Goal: Obtain resource: Download file/media

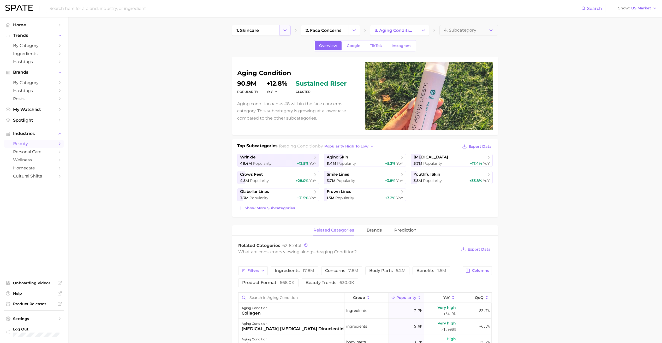
click at [286, 35] on button "Change Category" at bounding box center [285, 30] width 11 height 10
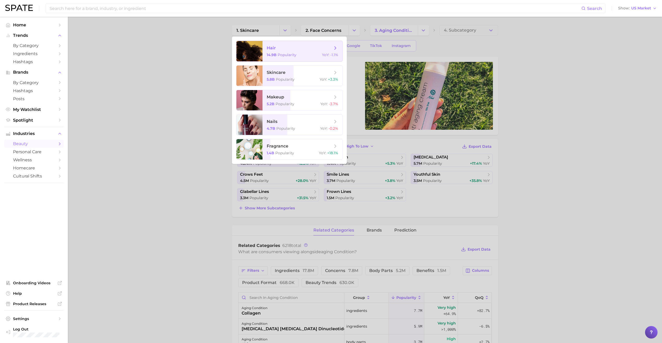
click at [283, 55] on span "Popularity" at bounding box center [287, 54] width 19 height 5
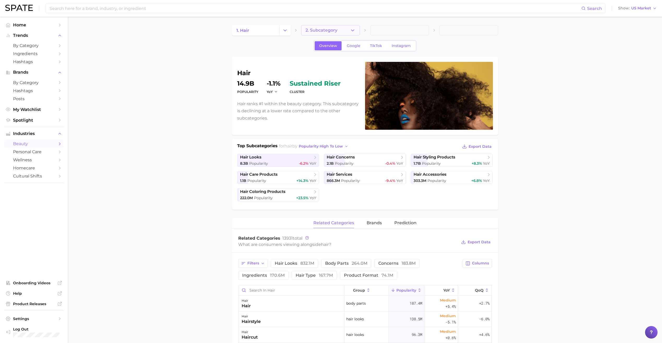
click at [337, 30] on button "2. Subcategory" at bounding box center [330, 30] width 59 height 10
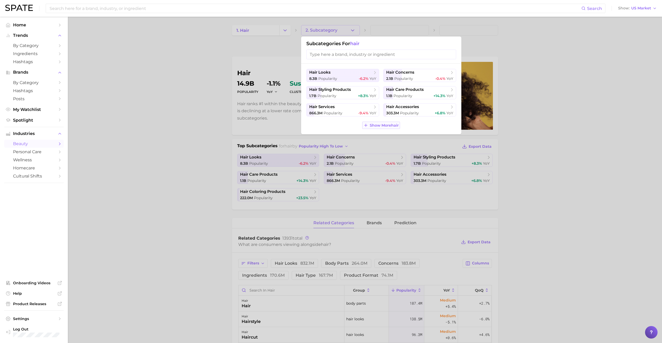
click at [385, 123] on span "Show More hair" at bounding box center [384, 125] width 29 height 4
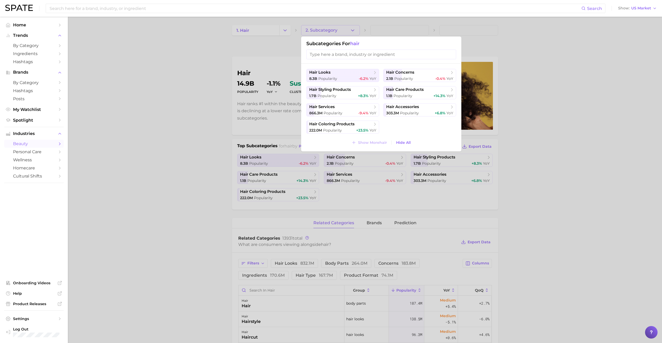
click at [359, 138] on div "hair looks 8.3b Popularity -6.2% YoY hair concerns 2.1b Popularity -0.4% YoY ha…" at bounding box center [381, 108] width 160 height 88
click at [367, 92] on span "hair styling products" at bounding box center [340, 89] width 63 height 5
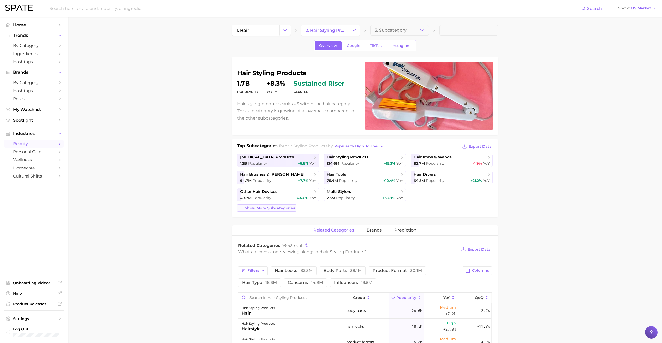
click at [286, 210] on span "Show more subcategories" at bounding box center [270, 208] width 50 height 4
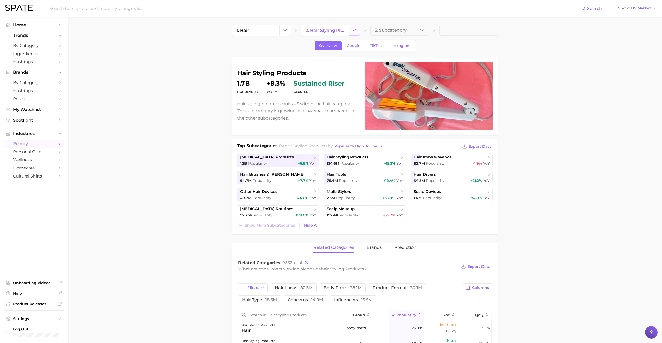
click at [353, 29] on icon "Change Category" at bounding box center [354, 30] width 5 height 5
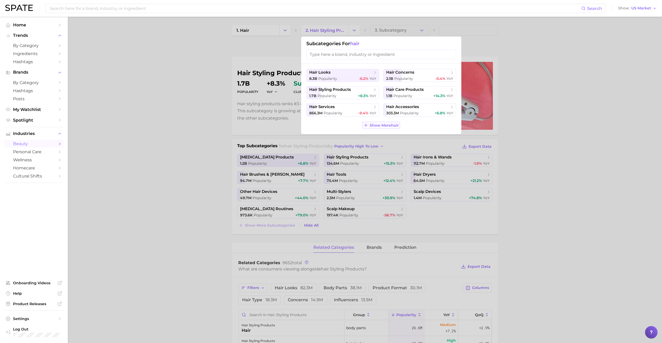
click at [370, 124] on span "Show More hair" at bounding box center [384, 125] width 29 height 4
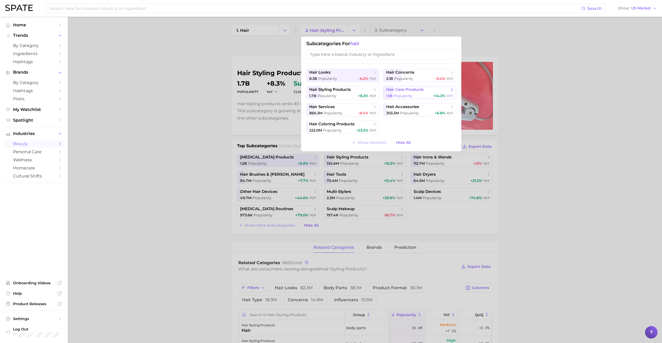
click at [410, 88] on span "hair care products" at bounding box center [405, 89] width 38 height 5
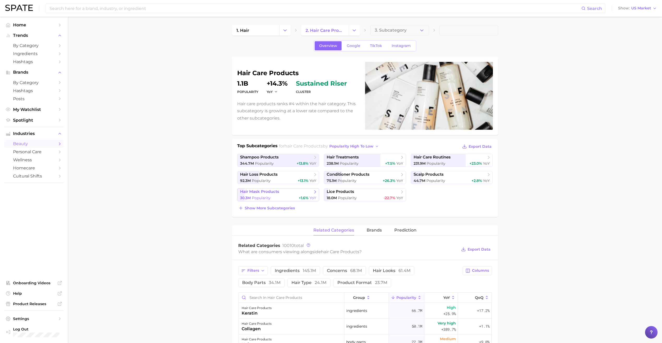
click at [279, 197] on div "30.3m Popularity +1.6% YoY" at bounding box center [278, 198] width 76 height 5
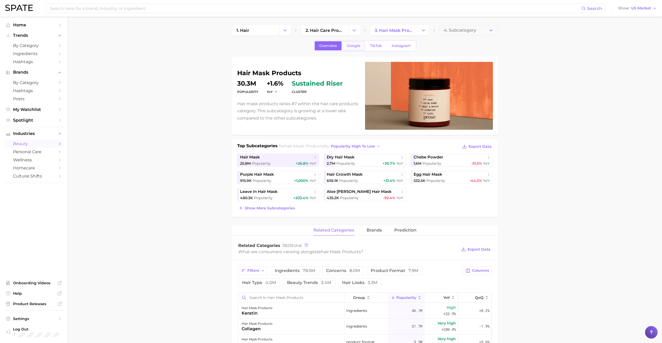
click at [354, 47] on span "Google" at bounding box center [354, 46] width 14 height 4
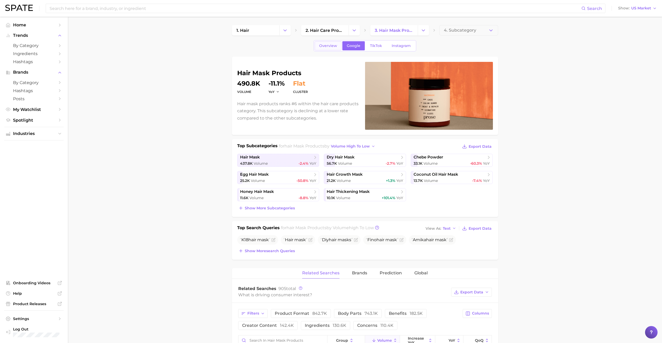
click at [336, 48] on span "Overview" at bounding box center [328, 46] width 18 height 4
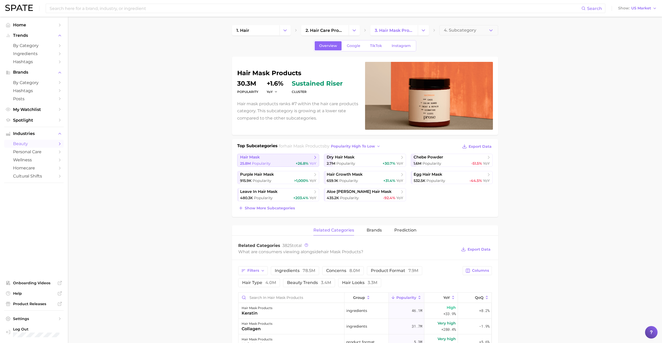
click at [286, 163] on div "25.8m Popularity +26.8% YoY" at bounding box center [278, 163] width 76 height 5
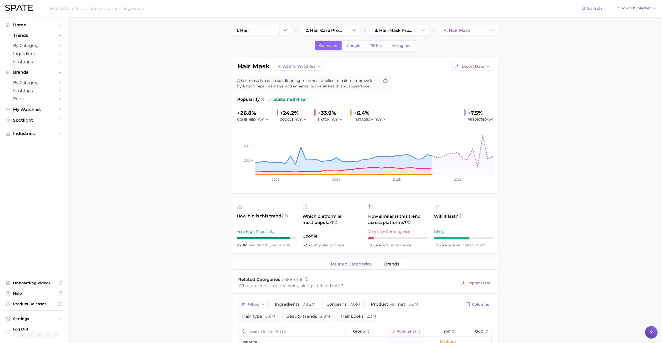
click at [466, 73] on div "hair mask Add to Watchlist Export Data A hair mask is a deep conditioning treat…" at bounding box center [365, 125] width 256 height 126
click at [465, 66] on span "Export Data" at bounding box center [473, 66] width 23 height 4
click at [470, 88] on button "Time Series Image" at bounding box center [464, 85] width 57 height 9
click at [360, 45] on link "Google" at bounding box center [353, 45] width 22 height 9
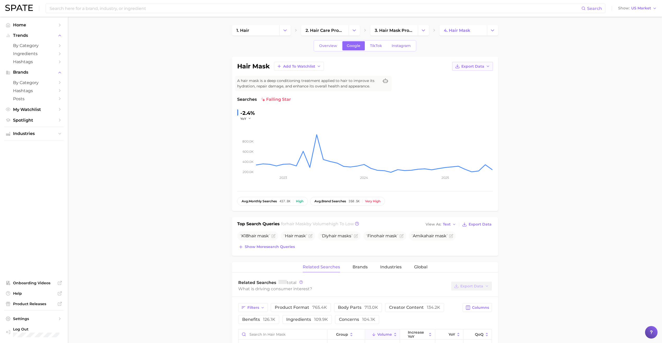
click at [468, 67] on span "Export Data" at bounding box center [473, 66] width 23 height 4
click at [475, 86] on span "Time Series Image" at bounding box center [462, 85] width 35 height 4
click at [318, 45] on link "Overview" at bounding box center [328, 45] width 27 height 9
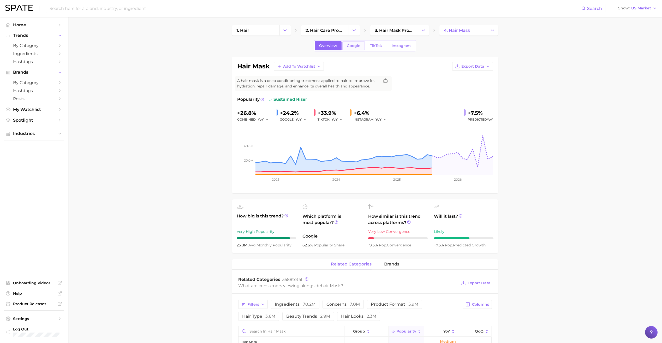
click at [354, 46] on span "Google" at bounding box center [354, 46] width 14 height 4
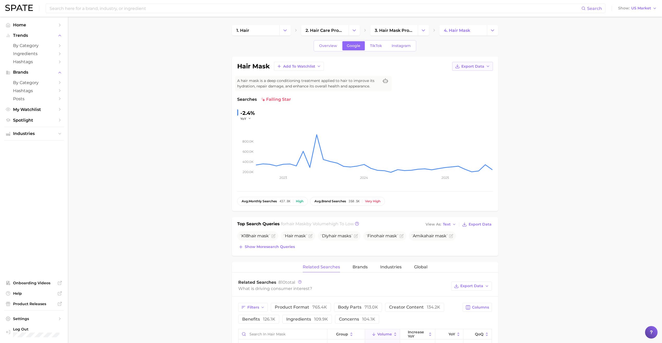
click at [481, 63] on button "Export Data" at bounding box center [472, 66] width 41 height 9
click at [466, 76] on span "Time Series CSV" at bounding box center [460, 76] width 31 height 4
click at [330, 49] on link "Overview" at bounding box center [328, 45] width 27 height 9
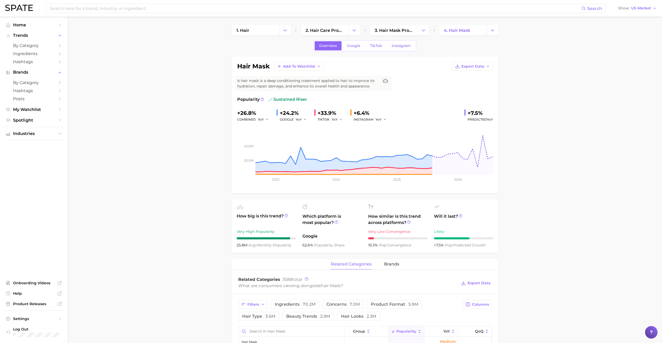
click at [374, 50] on link "TikTok" at bounding box center [376, 45] width 21 height 9
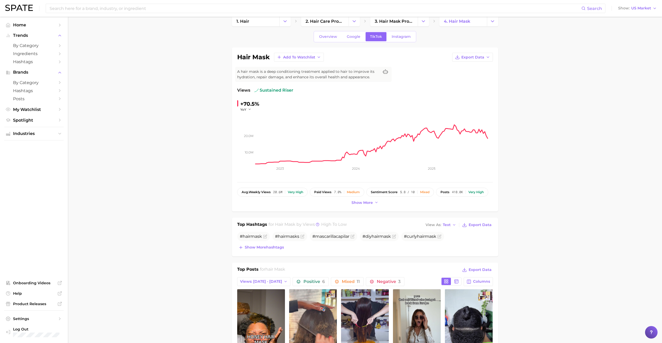
scroll to position [9, 0]
click at [466, 62] on button "Export Data" at bounding box center [472, 57] width 41 height 9
click at [464, 69] on span "Time Series CSV" at bounding box center [460, 67] width 31 height 4
click at [281, 245] on button "Show more hashtags" at bounding box center [261, 247] width 48 height 7
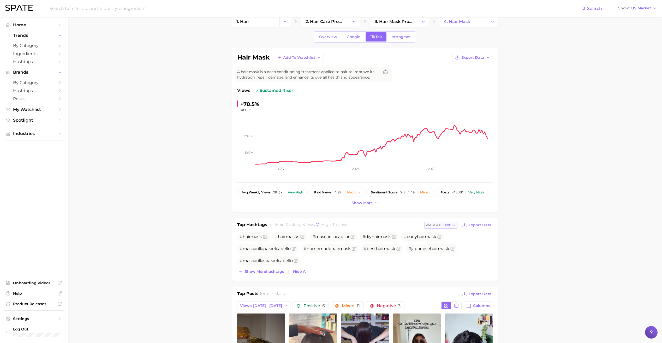
click at [443, 224] on div "View As Text" at bounding box center [438, 225] width 25 height 3
click at [450, 239] on button "Table" at bounding box center [452, 243] width 57 height 9
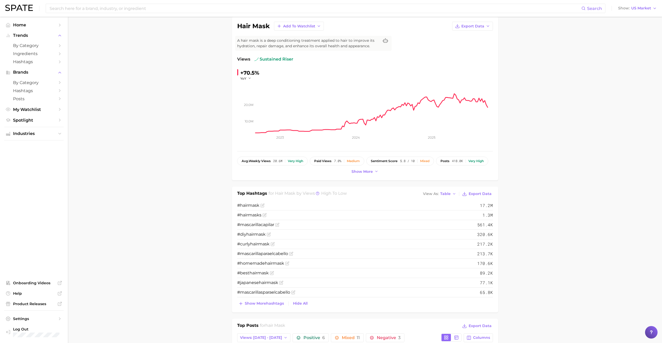
scroll to position [41, 0]
click at [476, 193] on span "Export Data" at bounding box center [480, 193] width 23 height 4
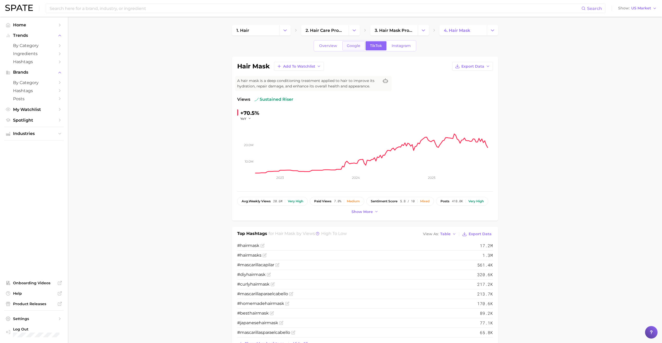
click at [352, 44] on span "Google" at bounding box center [354, 46] width 14 height 4
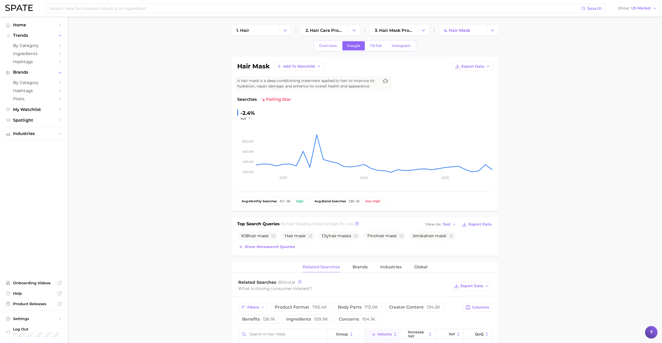
click at [449, 221] on div "View As Text Export Data" at bounding box center [458, 224] width 69 height 7
click at [450, 222] on button "View As Text" at bounding box center [440, 224] width 33 height 7
click at [450, 240] on button "Table" at bounding box center [452, 242] width 57 height 9
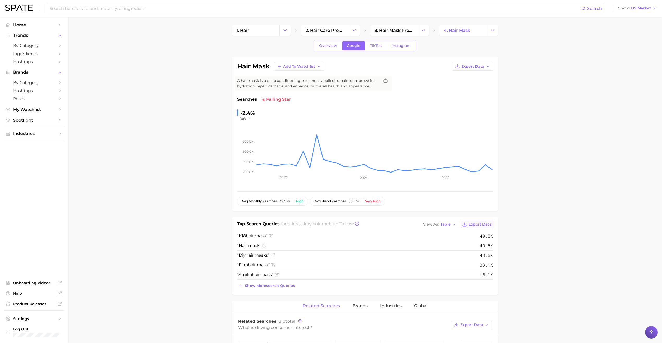
click at [482, 221] on button "Export Data" at bounding box center [477, 224] width 32 height 7
